Goal: Transaction & Acquisition: Purchase product/service

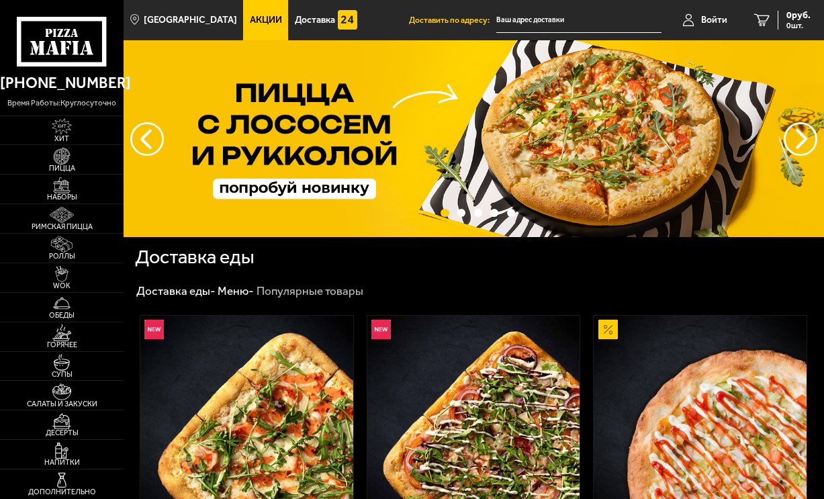
type input "[STREET_ADDRESS]"
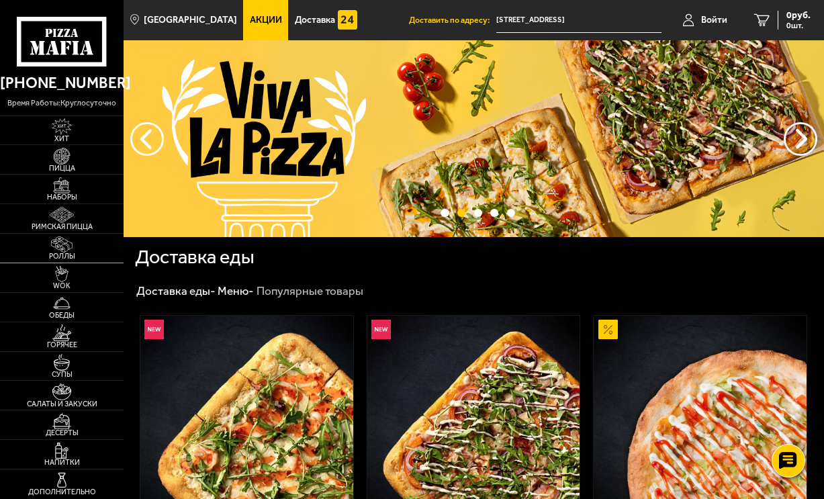
click at [73, 253] on img at bounding box center [61, 244] width 33 height 16
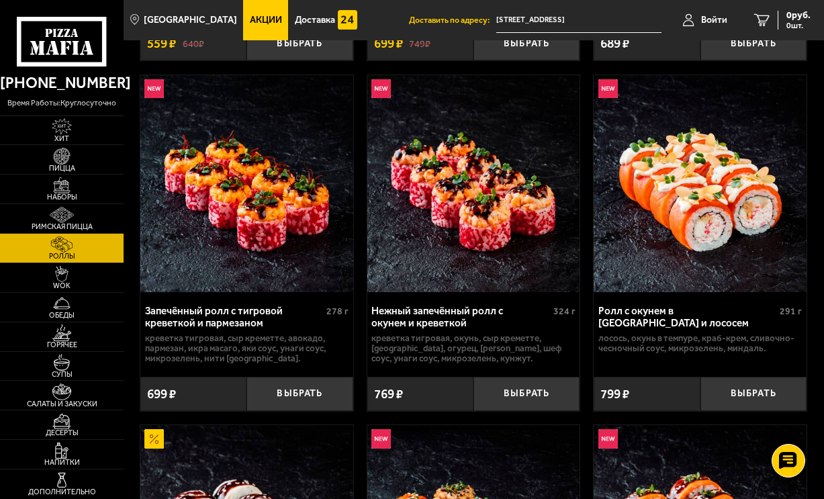
scroll to position [376, 0]
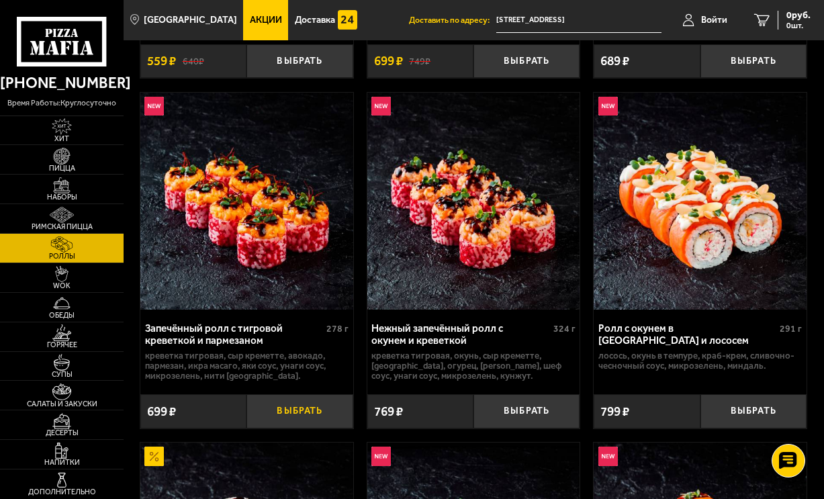
click at [291, 429] on button "Выбрать" at bounding box center [300, 411] width 106 height 34
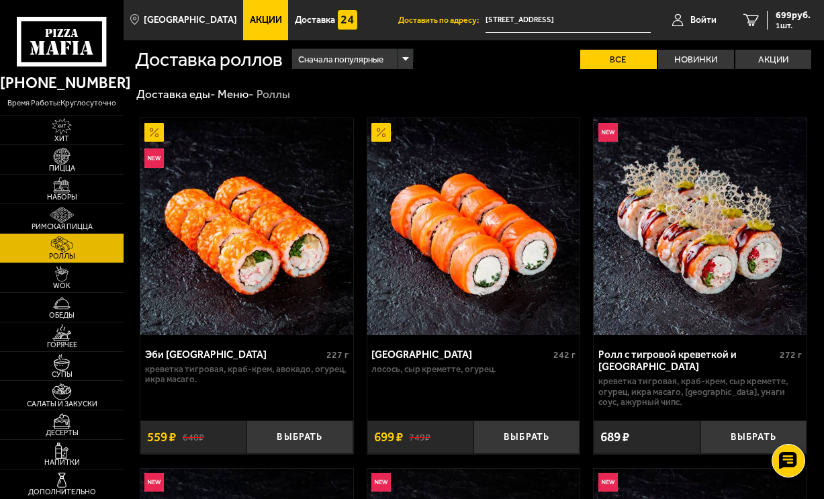
scroll to position [0, 0]
click at [77, 341] on img at bounding box center [61, 332] width 33 height 16
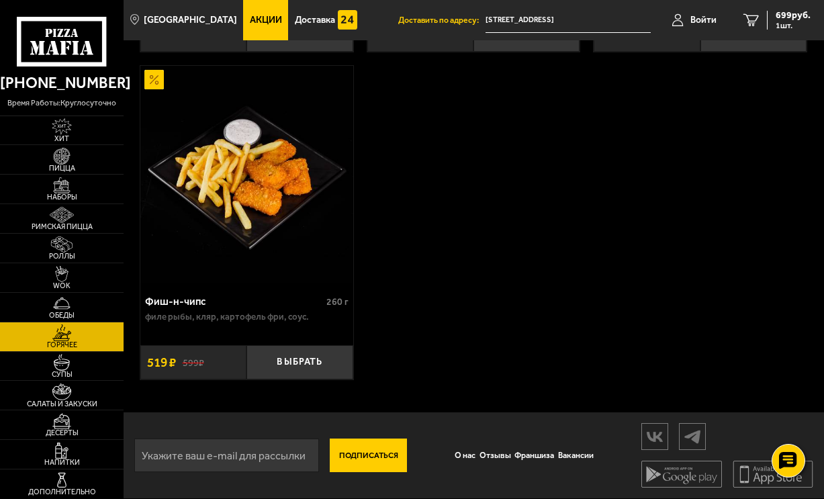
scroll to position [1887, 0]
click at [77, 370] on img at bounding box center [61, 362] width 33 height 16
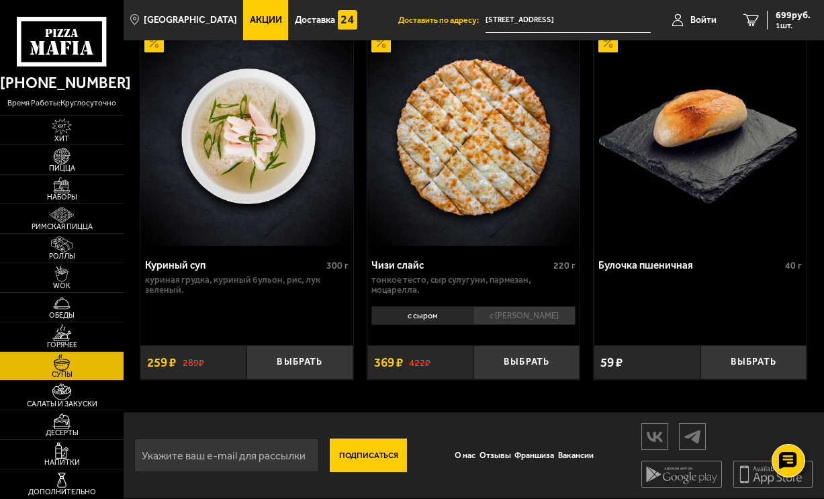
scroll to position [910, 0]
click at [78, 400] on img at bounding box center [61, 392] width 33 height 16
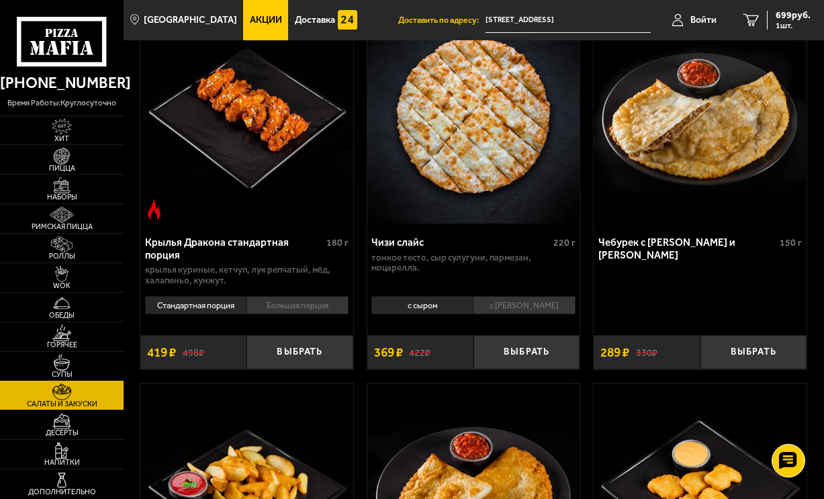
scroll to position [846, 0]
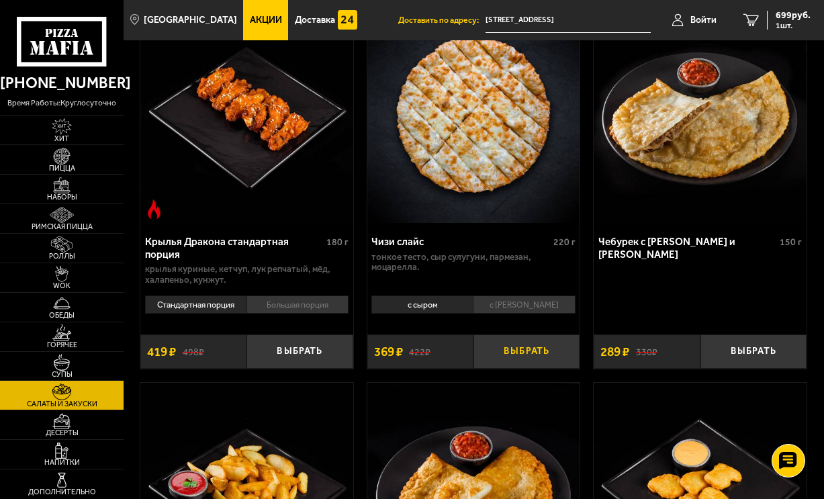
click at [507, 369] on button "Выбрать" at bounding box center [527, 352] width 106 height 34
click at [791, 17] on span "1068 руб." at bounding box center [791, 15] width 40 height 9
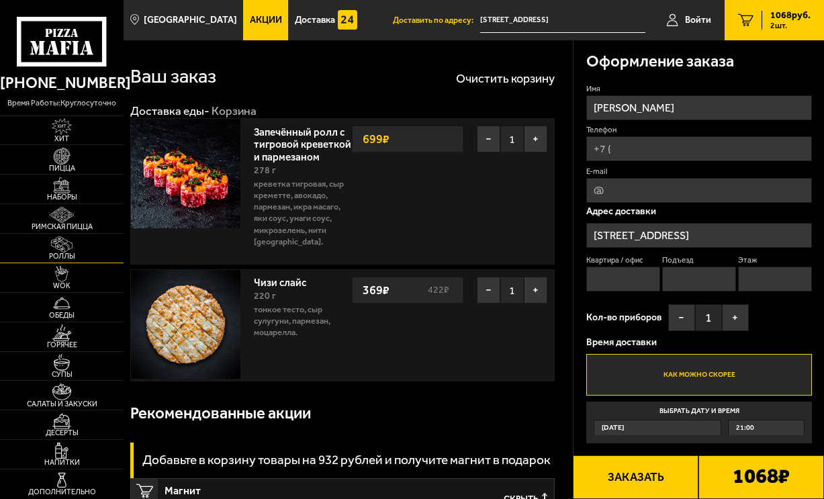
click at [64, 253] on img at bounding box center [61, 244] width 33 height 16
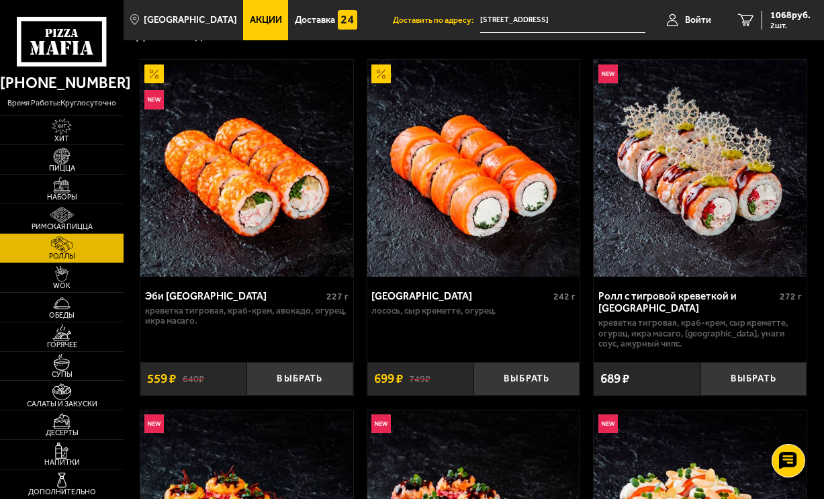
scroll to position [77, 0]
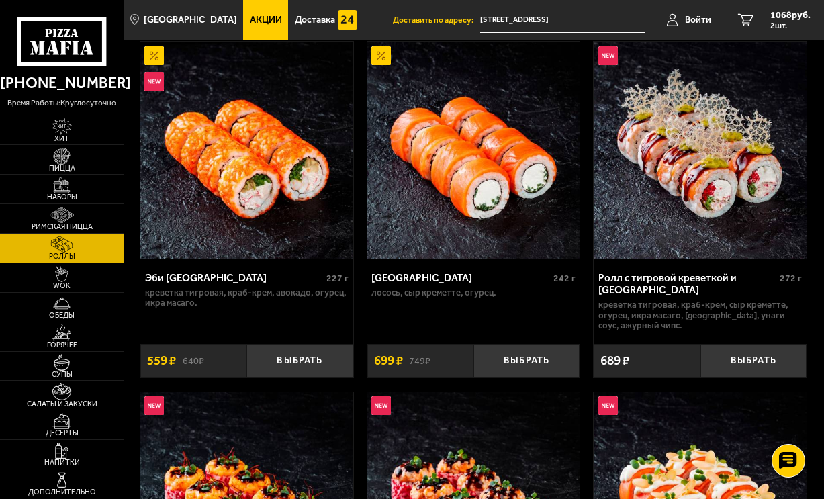
drag, startPoint x: 324, startPoint y: 394, endPoint x: 355, endPoint y: 357, distance: 48.2
click at [324, 378] on button "Выбрать" at bounding box center [300, 361] width 106 height 34
click at [778, 20] on span "1627 руб." at bounding box center [791, 15] width 40 height 9
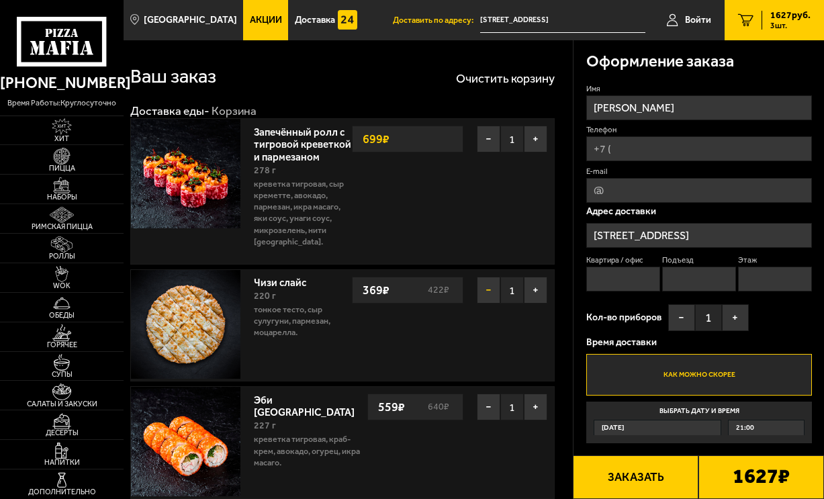
click at [487, 304] on button "−" at bounding box center [489, 290] width 24 height 27
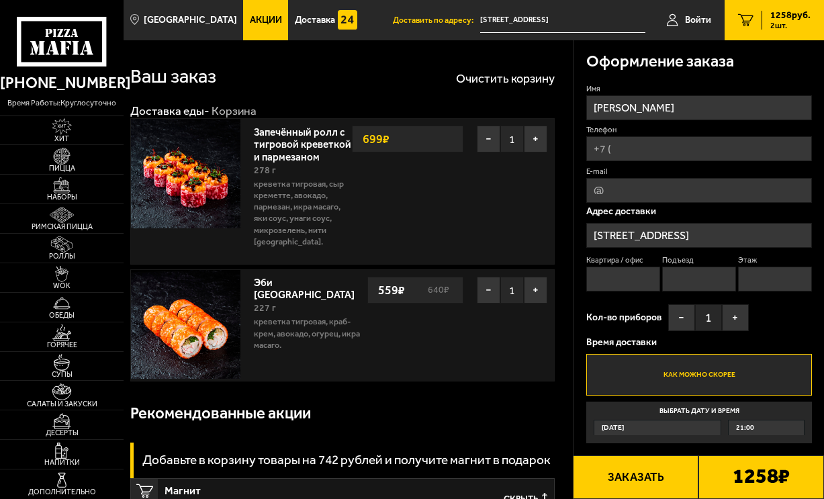
click at [636, 161] on input "Телефон" at bounding box center [699, 148] width 226 height 25
type input "[PHONE_NUMBER]"
drag, startPoint x: 620, startPoint y: 367, endPoint x: 691, endPoint y: 377, distance: 71.2
click at [620, 292] on input "Квартира / офис" at bounding box center [623, 279] width 74 height 25
type input "42"
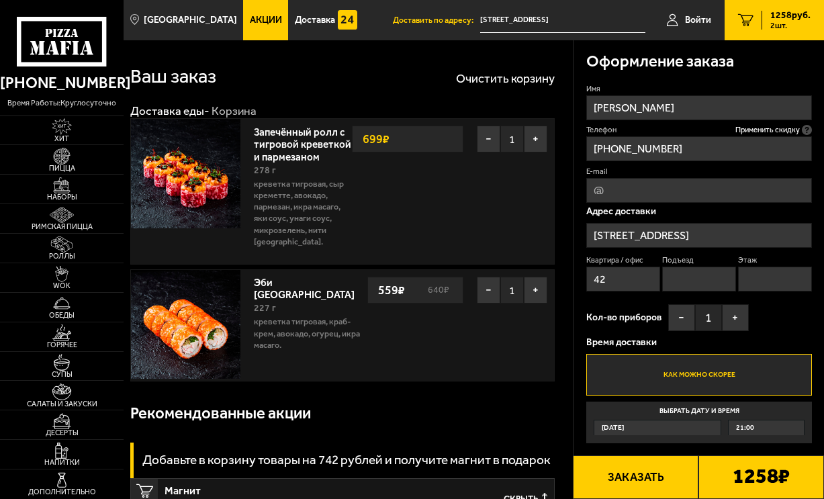
click at [736, 292] on input "Подъезд" at bounding box center [699, 279] width 74 height 25
type input "1"
drag, startPoint x: 631, startPoint y: 419, endPoint x: 639, endPoint y: 427, distance: 10.9
click at [738, 292] on input "Этаж" at bounding box center [775, 279] width 74 height 25
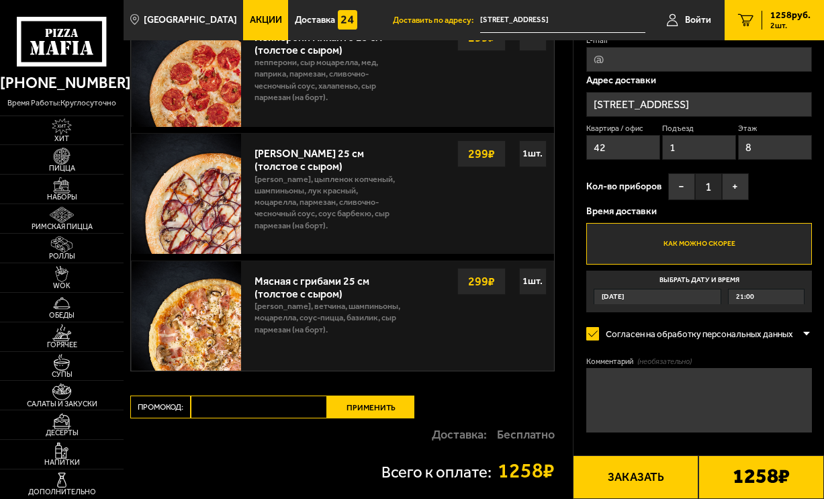
scroll to position [688, 0]
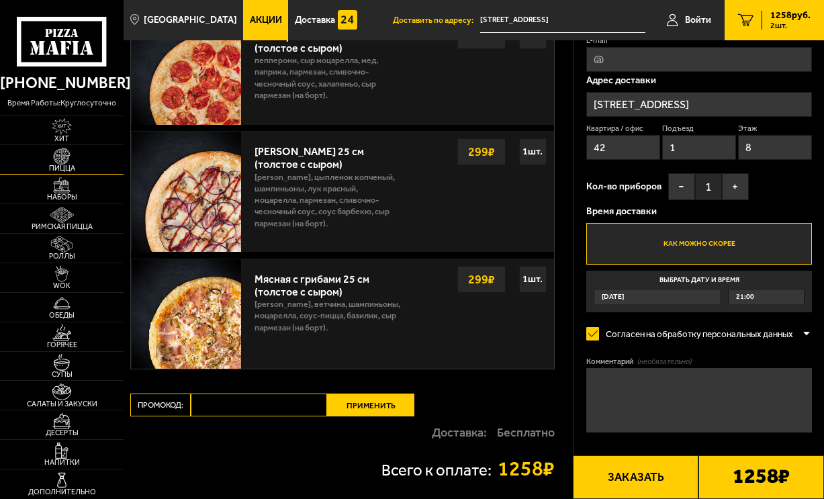
type input "8"
click at [71, 164] on img at bounding box center [61, 156] width 33 height 16
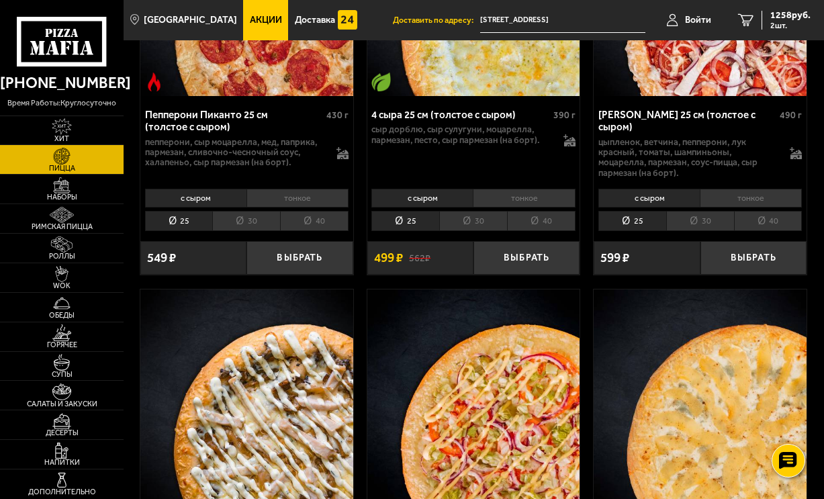
scroll to position [1475, 0]
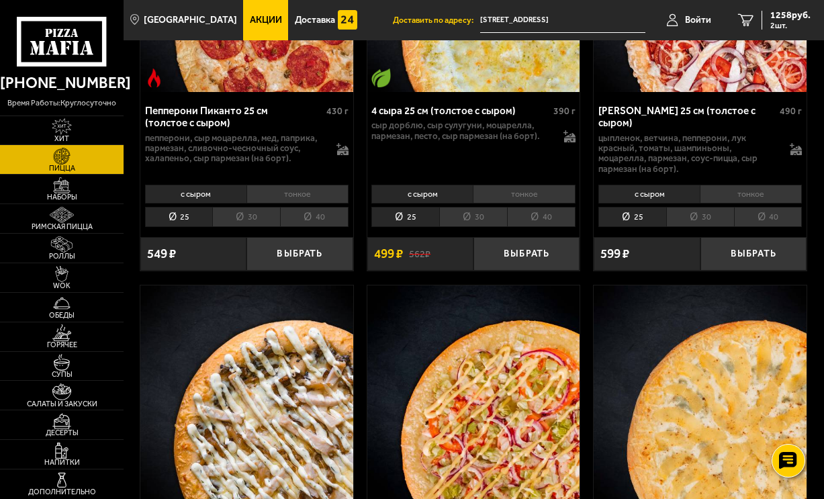
click at [530, 203] on li "тонкое" at bounding box center [524, 194] width 102 height 18
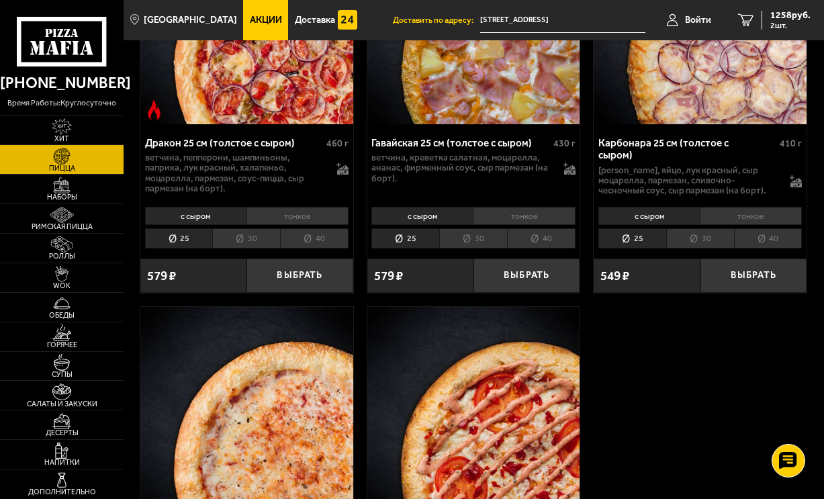
scroll to position [3799, 0]
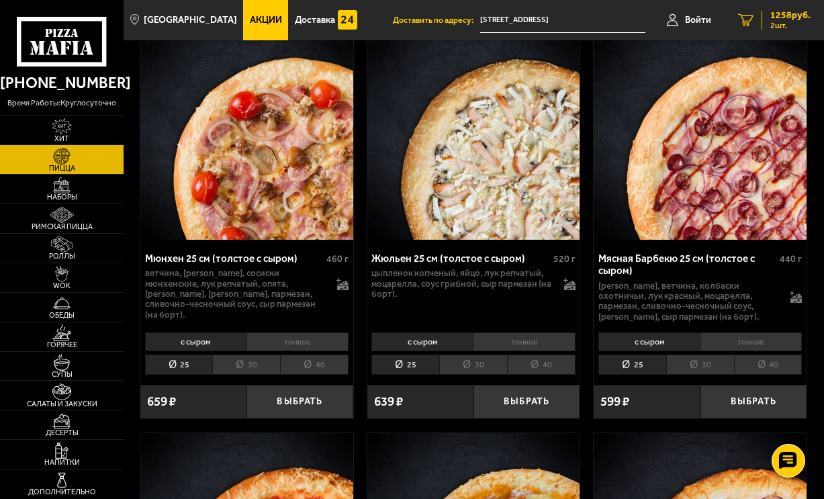
click at [781, 19] on span "1258 руб." at bounding box center [791, 15] width 40 height 9
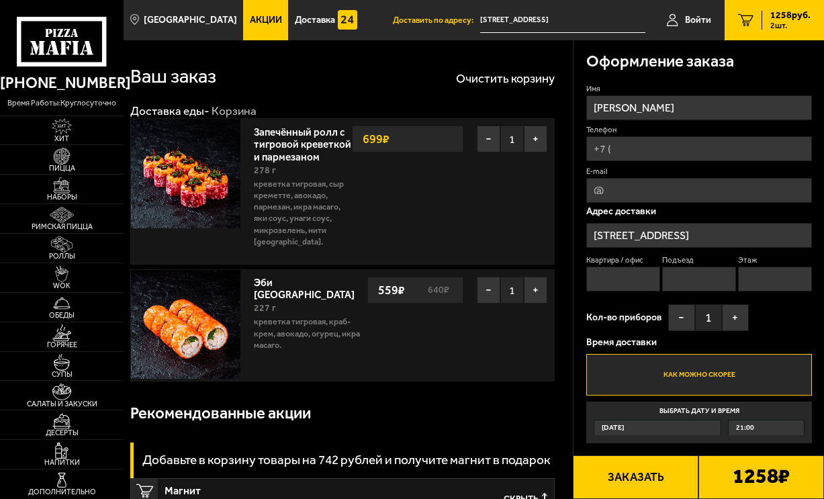
drag, startPoint x: 657, startPoint y: 196, endPoint x: 760, endPoint y: 272, distance: 128.3
click at [657, 161] on input "Телефон" at bounding box center [699, 148] width 226 height 25
type input "[PHONE_NUMBER]"
click at [761, 135] on span "Применить скидку" at bounding box center [768, 129] width 64 height 11
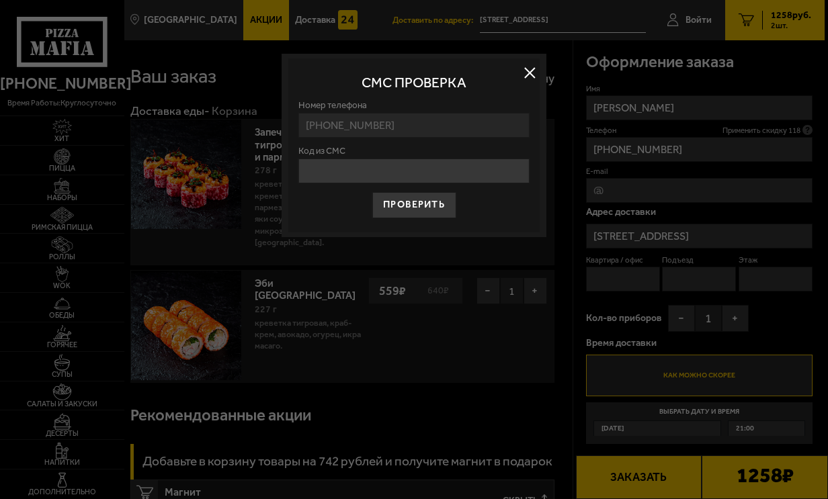
click at [336, 138] on input "[PHONE_NUMBER]" at bounding box center [413, 125] width 231 height 25
click at [326, 183] on input "Код из СМС" at bounding box center [413, 171] width 231 height 25
click at [339, 142] on fieldset "Номер телефона [PHONE_NUMBER]" at bounding box center [413, 119] width 231 height 46
click at [323, 138] on input "[PHONE_NUMBER]" at bounding box center [413, 125] width 231 height 25
click at [352, 110] on label "Номер телефона" at bounding box center [413, 105] width 231 height 9
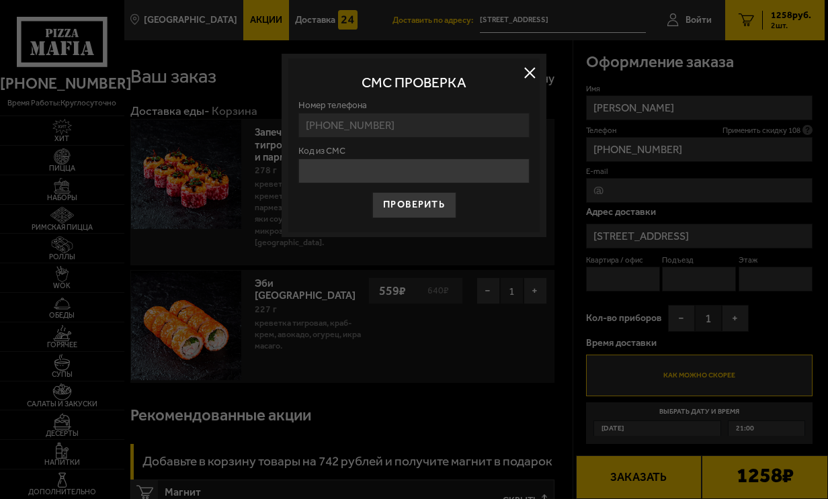
drag, startPoint x: 337, startPoint y: 198, endPoint x: 432, endPoint y: 213, distance: 96.5
click at [337, 183] on input "Код из СМС" at bounding box center [413, 171] width 231 height 25
type input "485362"
click at [413, 218] on button "Проверить" at bounding box center [413, 205] width 84 height 26
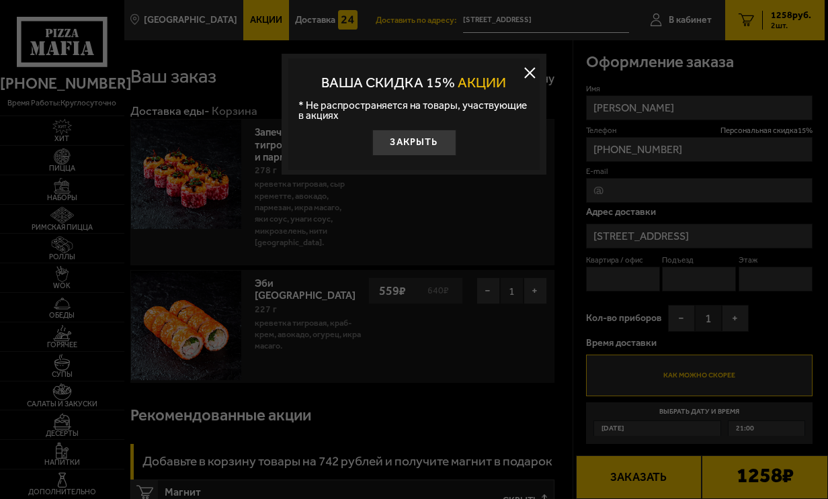
type input "42"
type input "1"
type input "8"
drag, startPoint x: 416, startPoint y: 184, endPoint x: 428, endPoint y: 192, distance: 14.5
click at [417, 156] on button "Закрыть" at bounding box center [413, 143] width 84 height 26
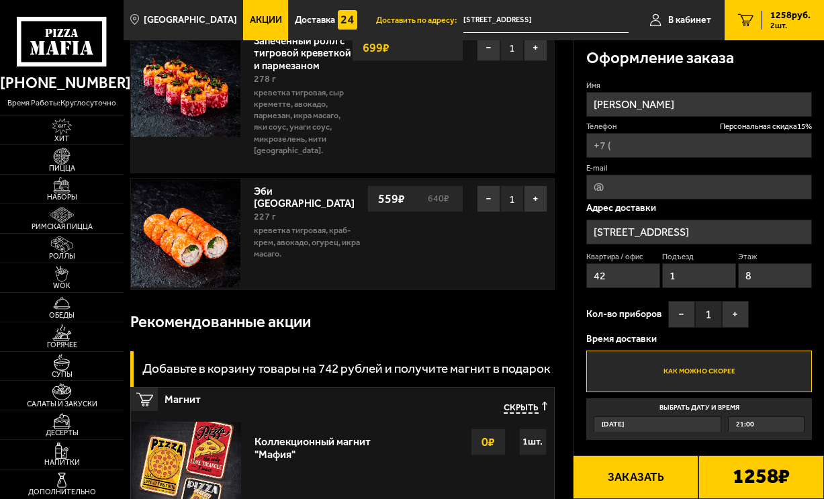
scroll to position [93, 0]
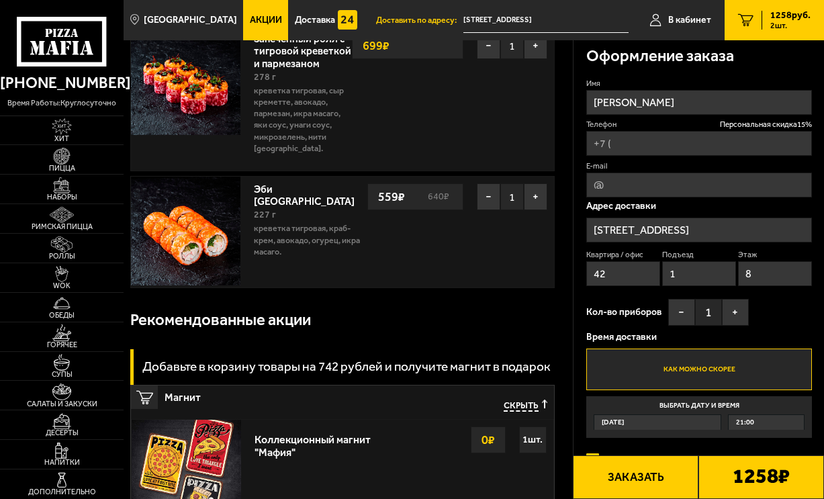
click at [640, 156] on input "Телефон Персональная скидка 15 %" at bounding box center [699, 143] width 226 height 25
type input "[PHONE_NUMBER]"
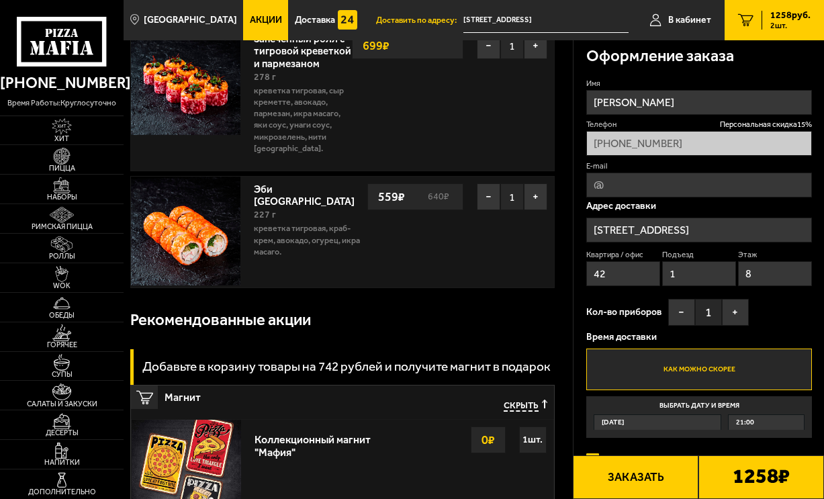
click at [709, 156] on input "[PHONE_NUMBER]" at bounding box center [699, 143] width 226 height 25
click at [707, 198] on input "E-mail" at bounding box center [699, 185] width 226 height 25
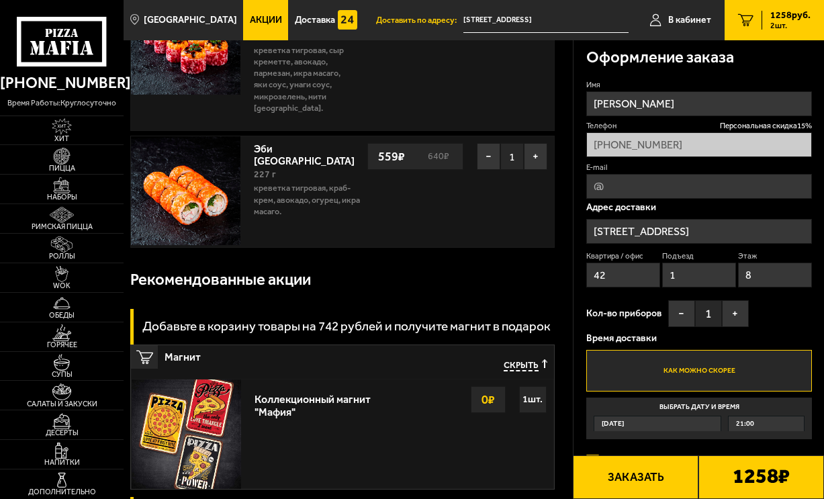
scroll to position [86, 0]
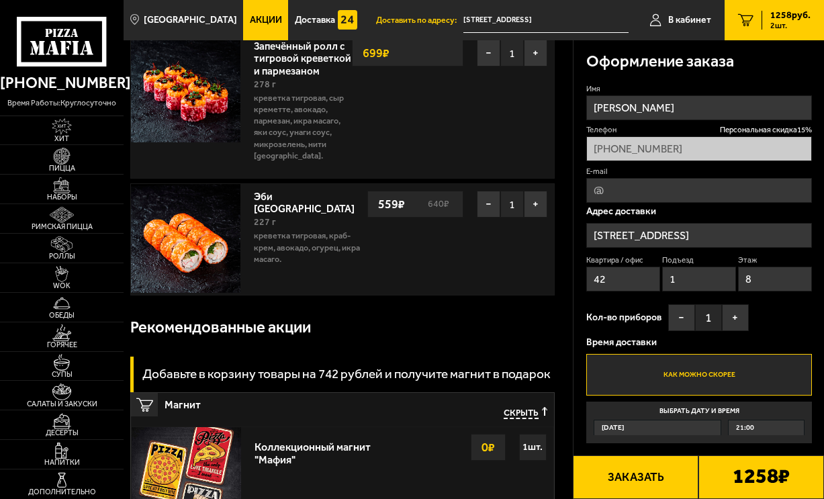
drag, startPoint x: 717, startPoint y: 189, endPoint x: 715, endPoint y: 201, distance: 11.6
click at [717, 161] on input "[PHONE_NUMBER]" at bounding box center [699, 148] width 226 height 25
click at [715, 161] on input "[PHONE_NUMBER]" at bounding box center [699, 148] width 226 height 25
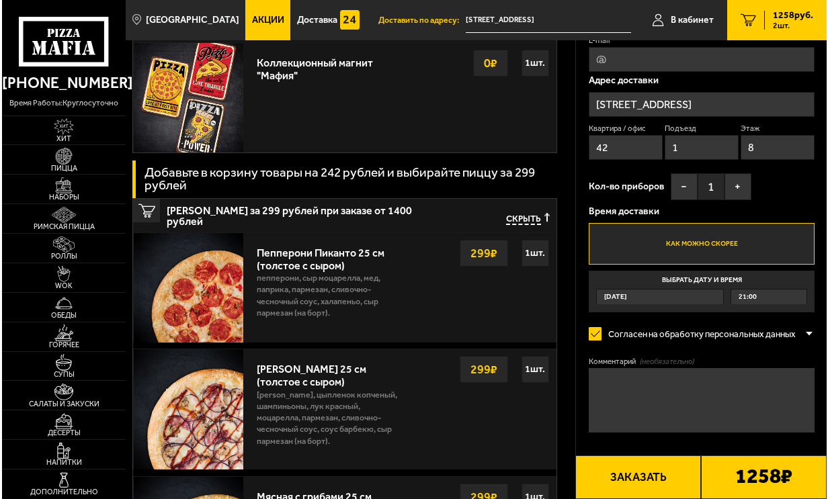
scroll to position [480, 0]
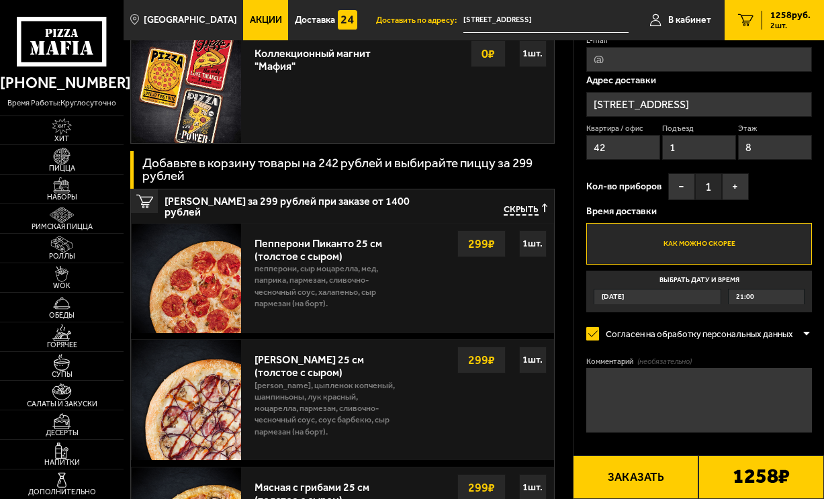
click at [650, 478] on button "Заказать" at bounding box center [636, 477] width 126 height 44
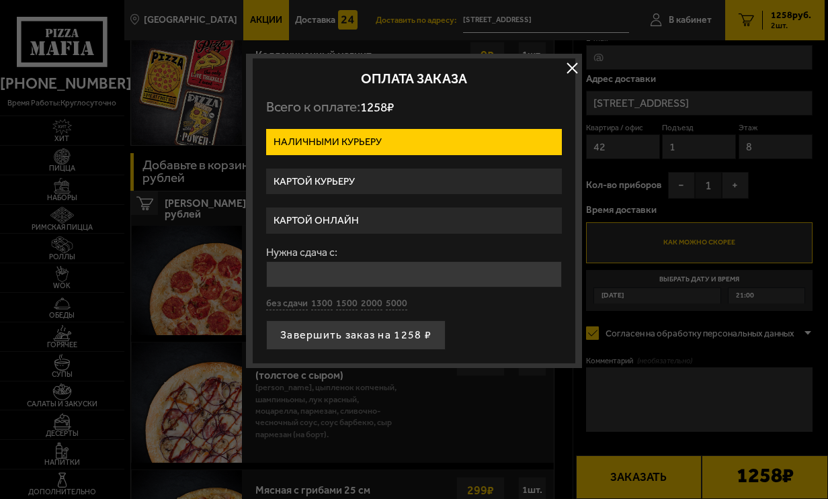
drag, startPoint x: 342, startPoint y: 193, endPoint x: 381, endPoint y: 240, distance: 61.1
click at [342, 193] on label "Картой курьеру" at bounding box center [414, 182] width 296 height 26
click at [0, 0] on input "Картой курьеру" at bounding box center [0, 0] width 0 height 0
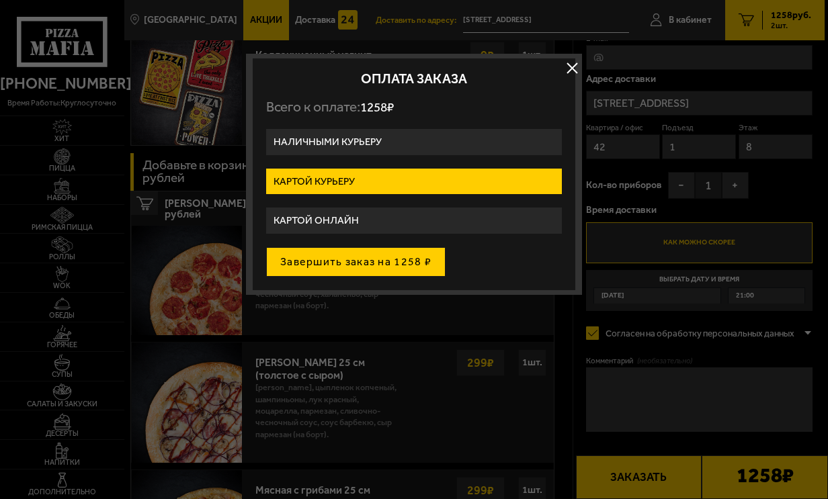
click at [406, 277] on button "Завершить заказ на 1258 ₽" at bounding box center [355, 262] width 179 height 30
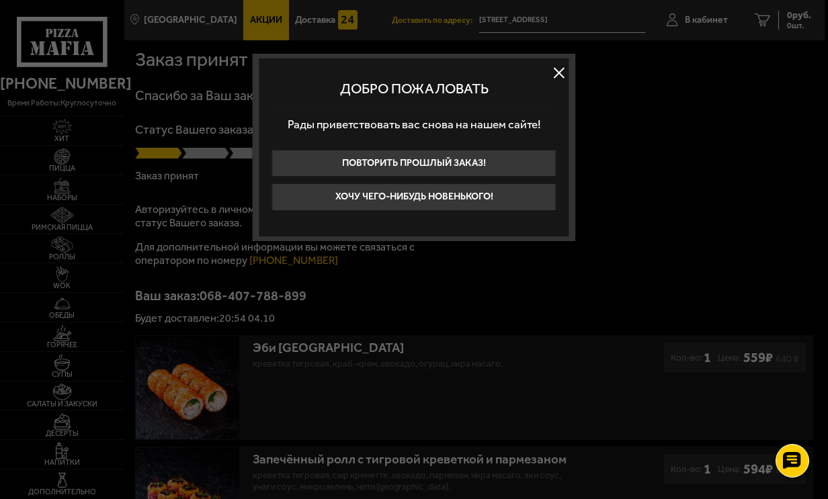
click at [562, 73] on button at bounding box center [559, 72] width 20 height 20
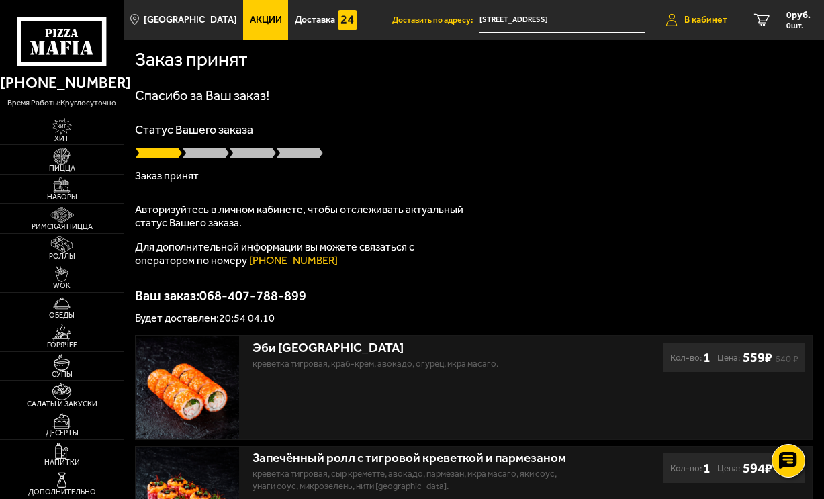
click at [725, 18] on span "В кабинет" at bounding box center [706, 19] width 43 height 9
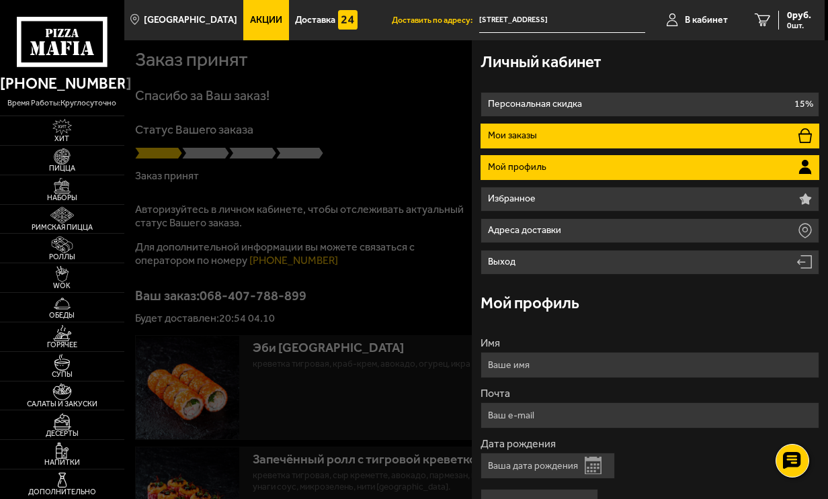
click at [592, 148] on li "Мои заказы" at bounding box center [649, 136] width 339 height 25
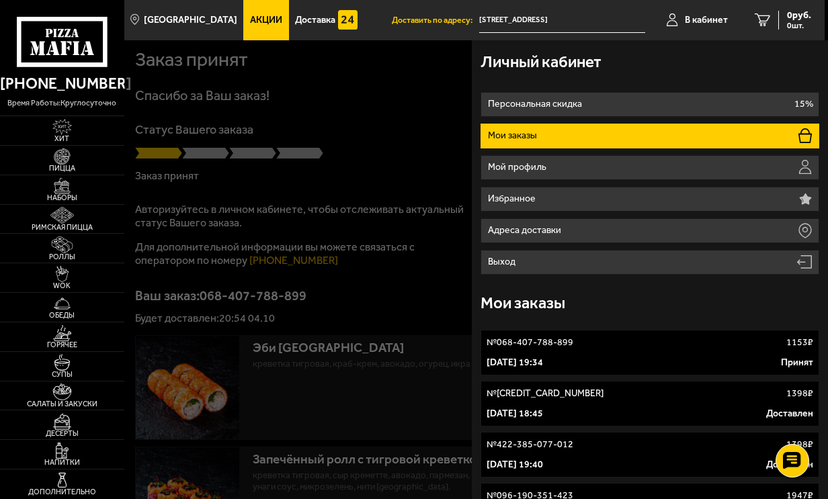
click at [540, 140] on p "Мои заказы" at bounding box center [514, 135] width 52 height 9
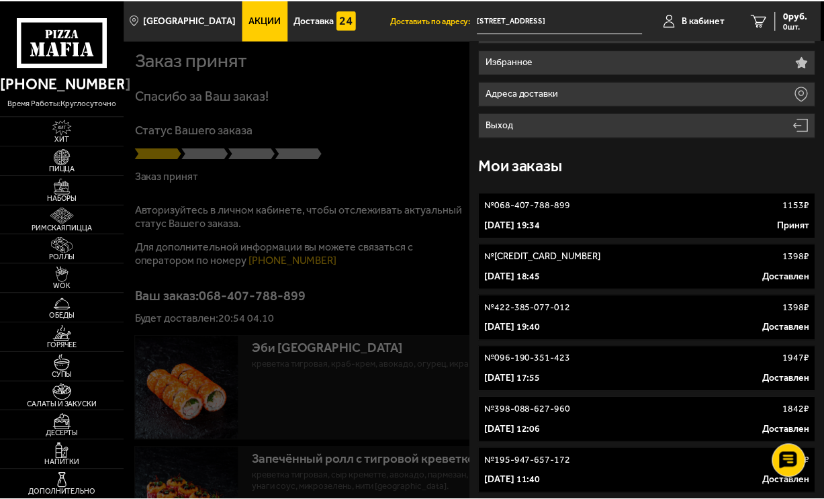
scroll to position [138, 0]
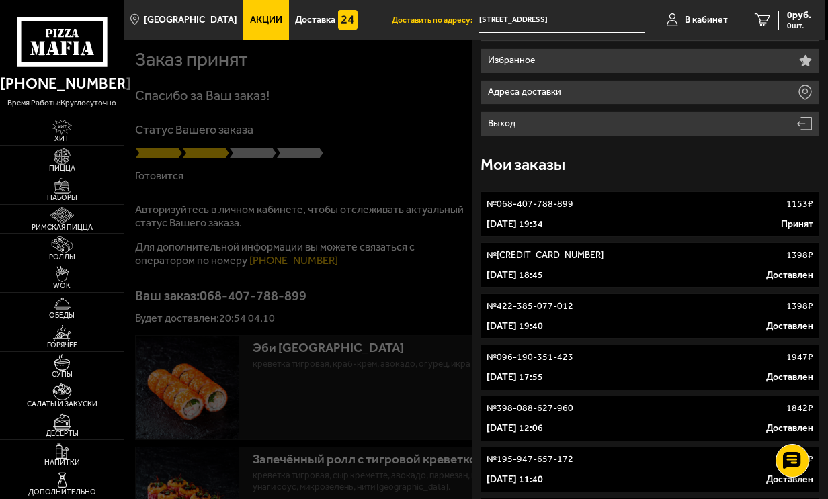
click at [306, 389] on div at bounding box center [538, 289] width 828 height 499
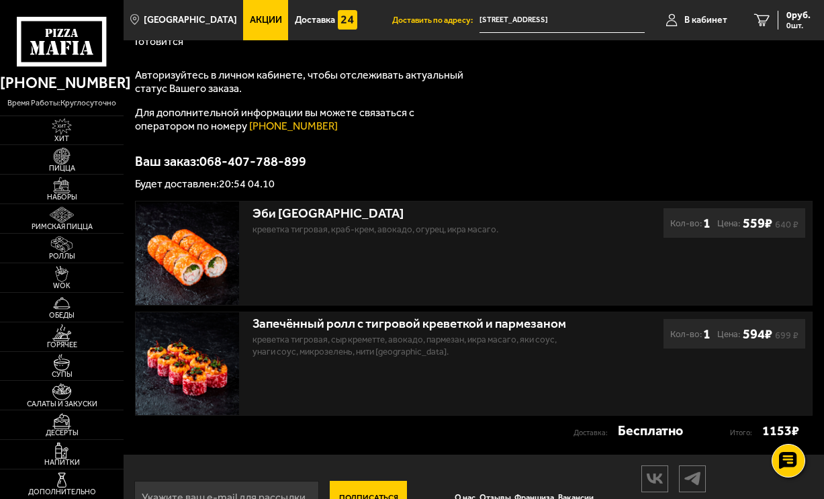
scroll to position [118, 0]
